Goal: Download file/media

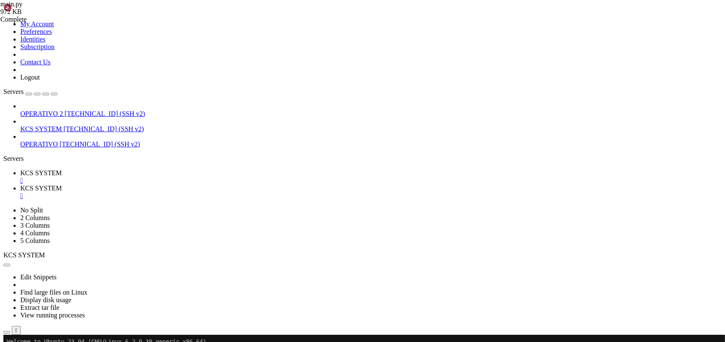
scroll to position [1737, 0]
click at [224, 192] on div "" at bounding box center [371, 196] width 702 height 8
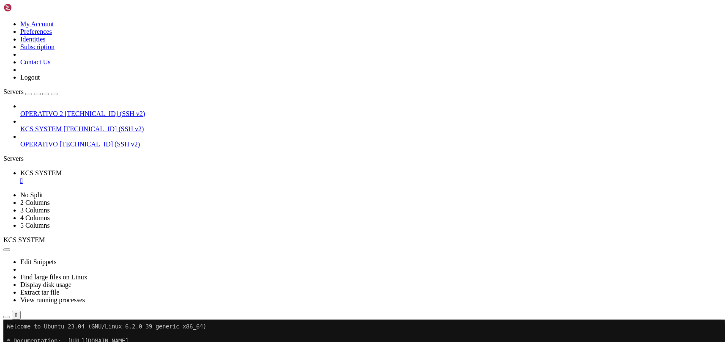
click at [7, 317] on icon "button" at bounding box center [7, 317] width 0 height 0
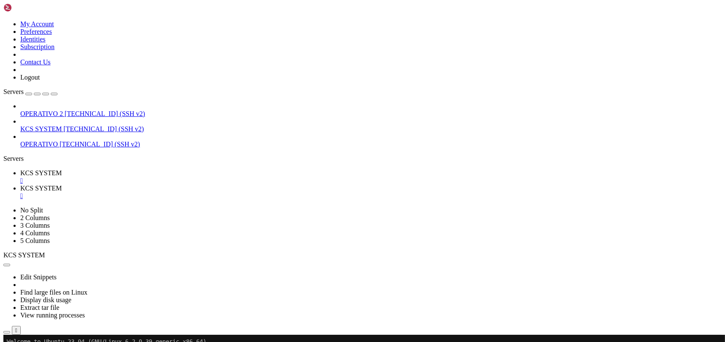
click at [33, 294] on span " templates" at bounding box center [19, 297] width 28 height 7
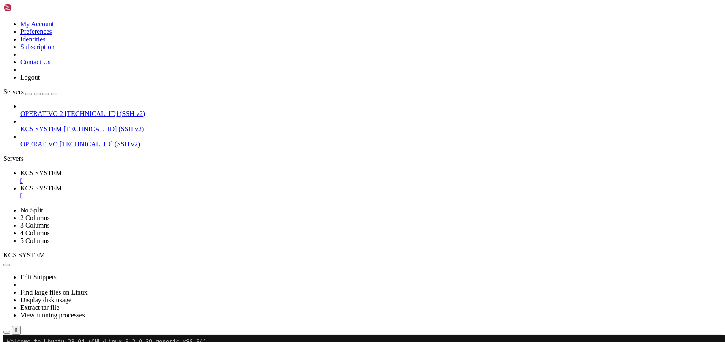
type input "/home/ubuntu/31-app-odoo2/templates"
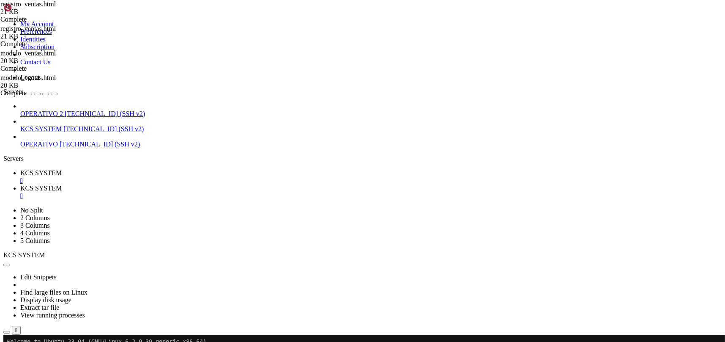
scroll to position [0, 0]
click at [46, 125] on link "KCS SYSTEM [TECHNICAL_ID] (SSH v2)" at bounding box center [371, 129] width 702 height 8
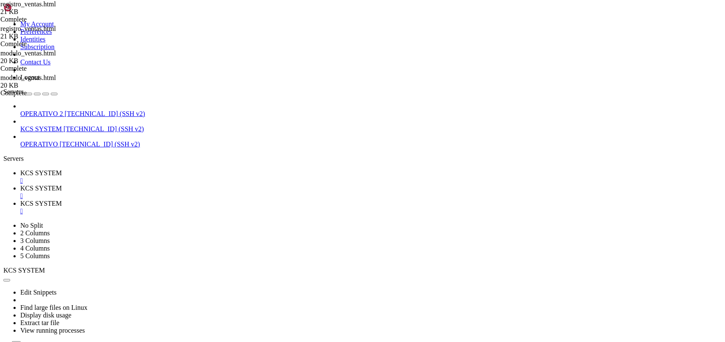
click at [289, 207] on div "" at bounding box center [371, 211] width 702 height 8
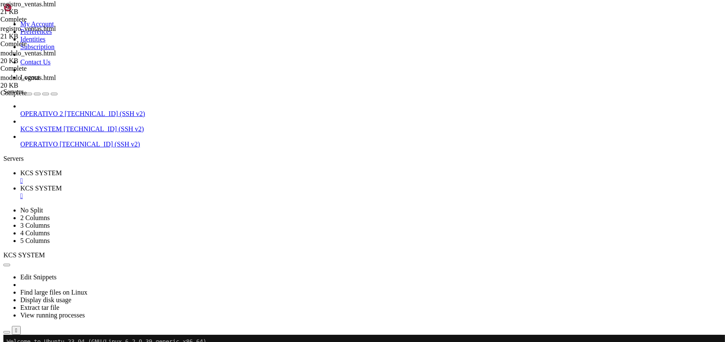
scroll to position [2080, 0]
drag, startPoint x: 47, startPoint y: 212, endPoint x: 57, endPoint y: 212, distance: 9.3
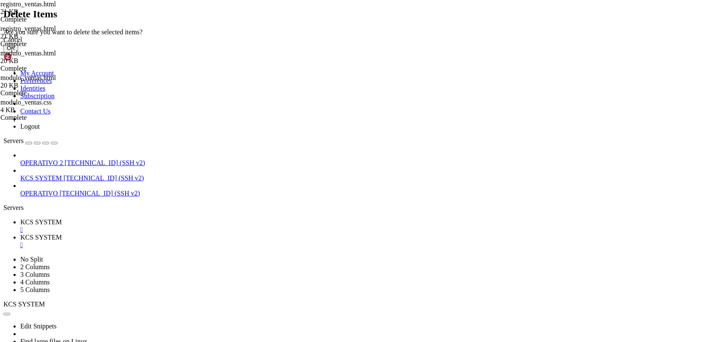
click at [18, 52] on button "OK" at bounding box center [10, 48] width 15 height 9
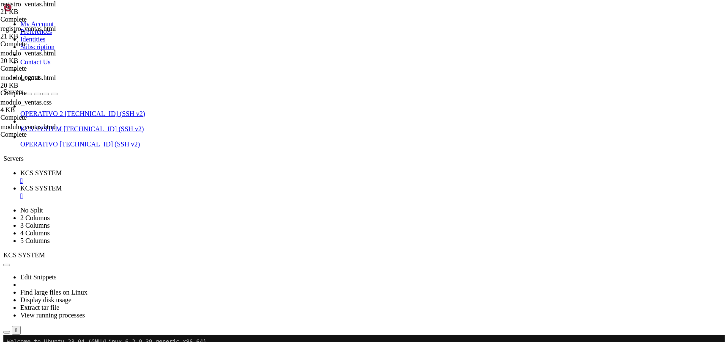
scroll to position [0, 0]
type input "/home/ubuntu/31-app-odoo2"
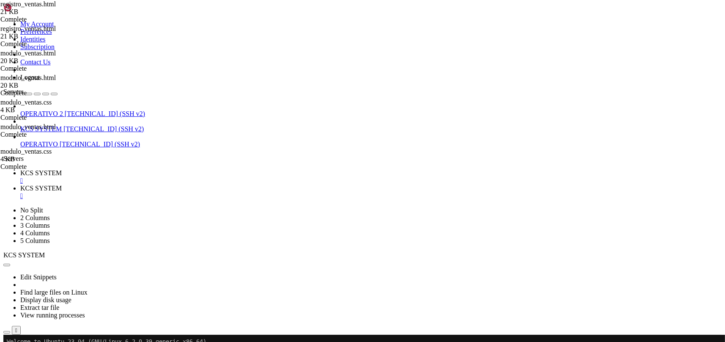
scroll to position [1737, 0]
click at [62, 169] on span "KCS SYSTEM" at bounding box center [40, 172] width 41 height 7
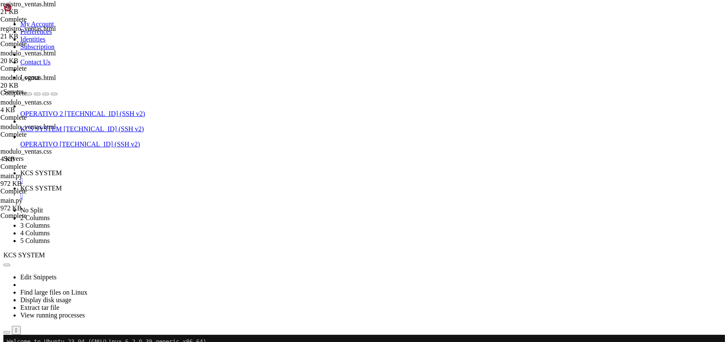
scroll to position [0, 0]
click at [225, 192] on div "" at bounding box center [371, 196] width 702 height 8
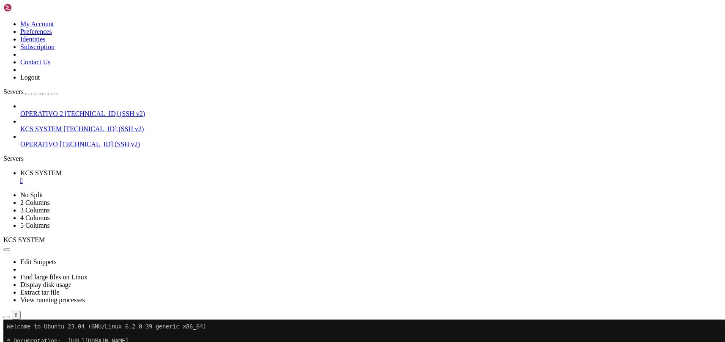
click at [161, 177] on div "" at bounding box center [371, 181] width 702 height 8
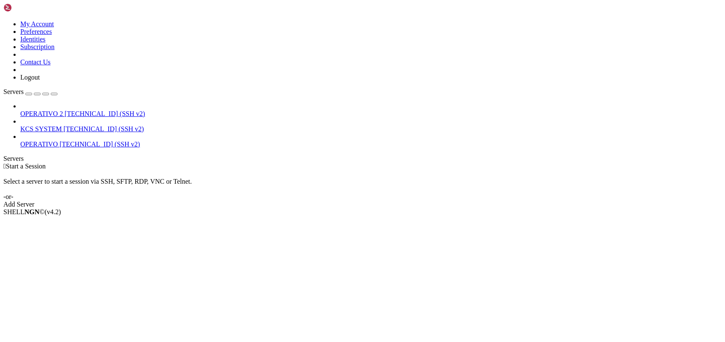
click at [84, 125] on span "[TECHNICAL_ID] (SSH v2)" at bounding box center [103, 128] width 80 height 7
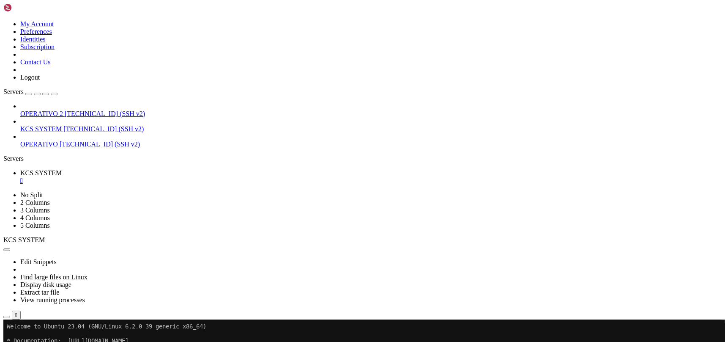
click at [7, 317] on icon "button" at bounding box center [7, 317] width 0 height 0
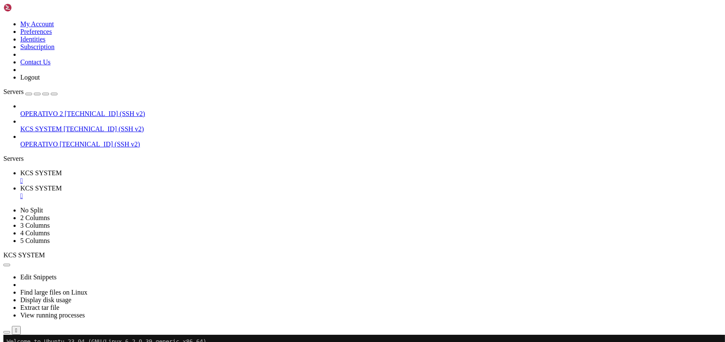
scroll to position [169, 0]
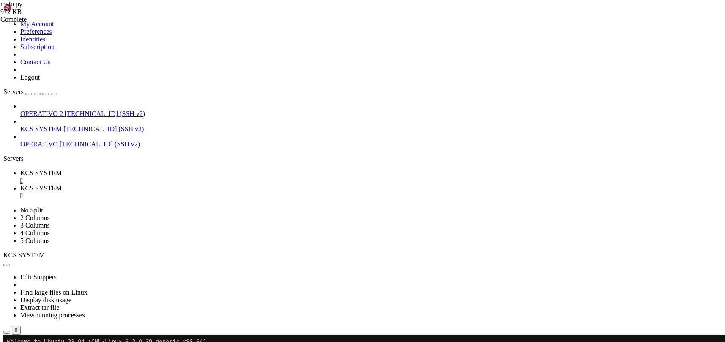
scroll to position [0, 0]
type input "/home/ubuntu/31-app-odoo2/instance"
